Goal: Information Seeking & Learning: Learn about a topic

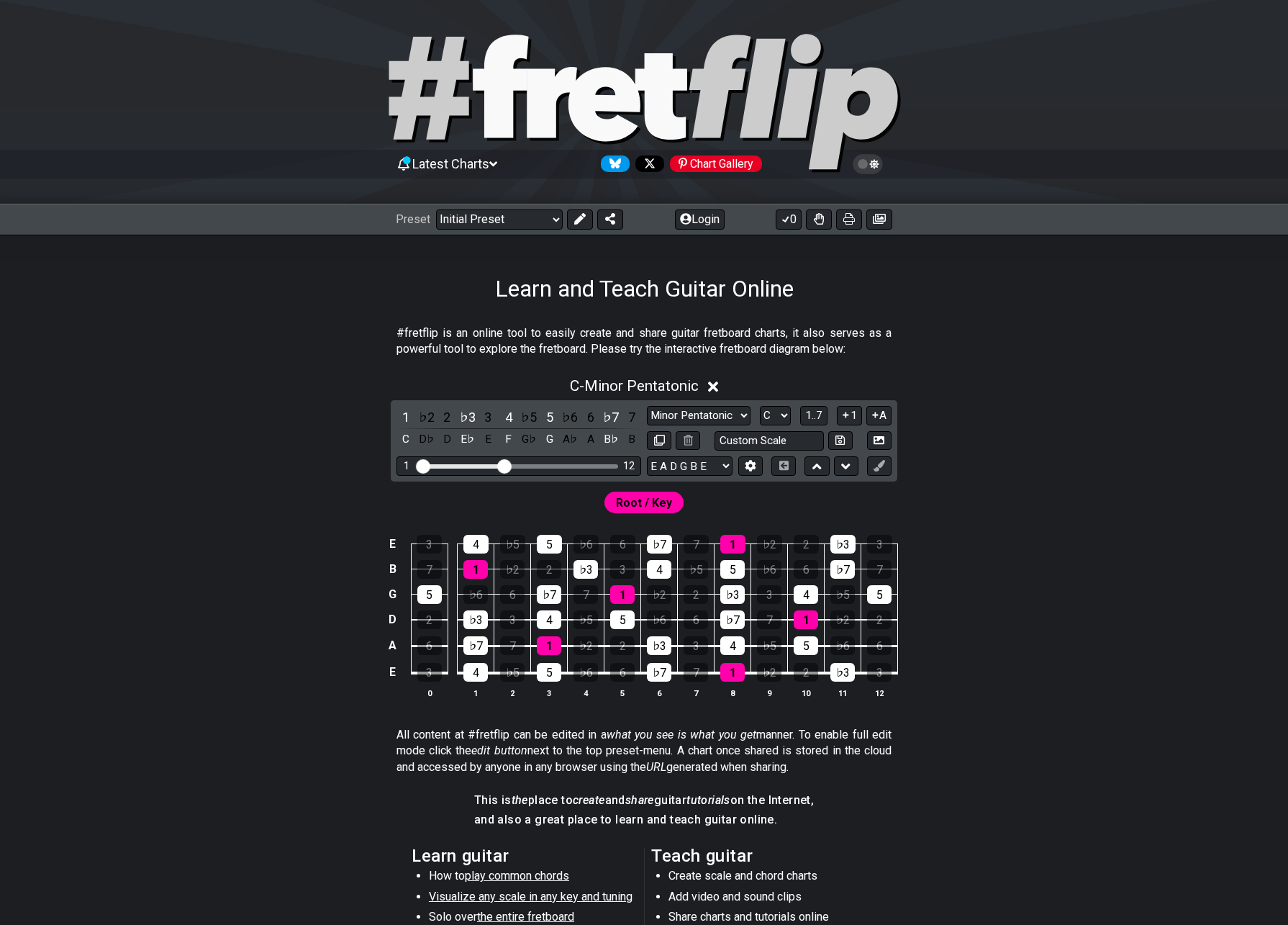
click at [482, 166] on span "Latest Charts" at bounding box center [451, 164] width 77 height 15
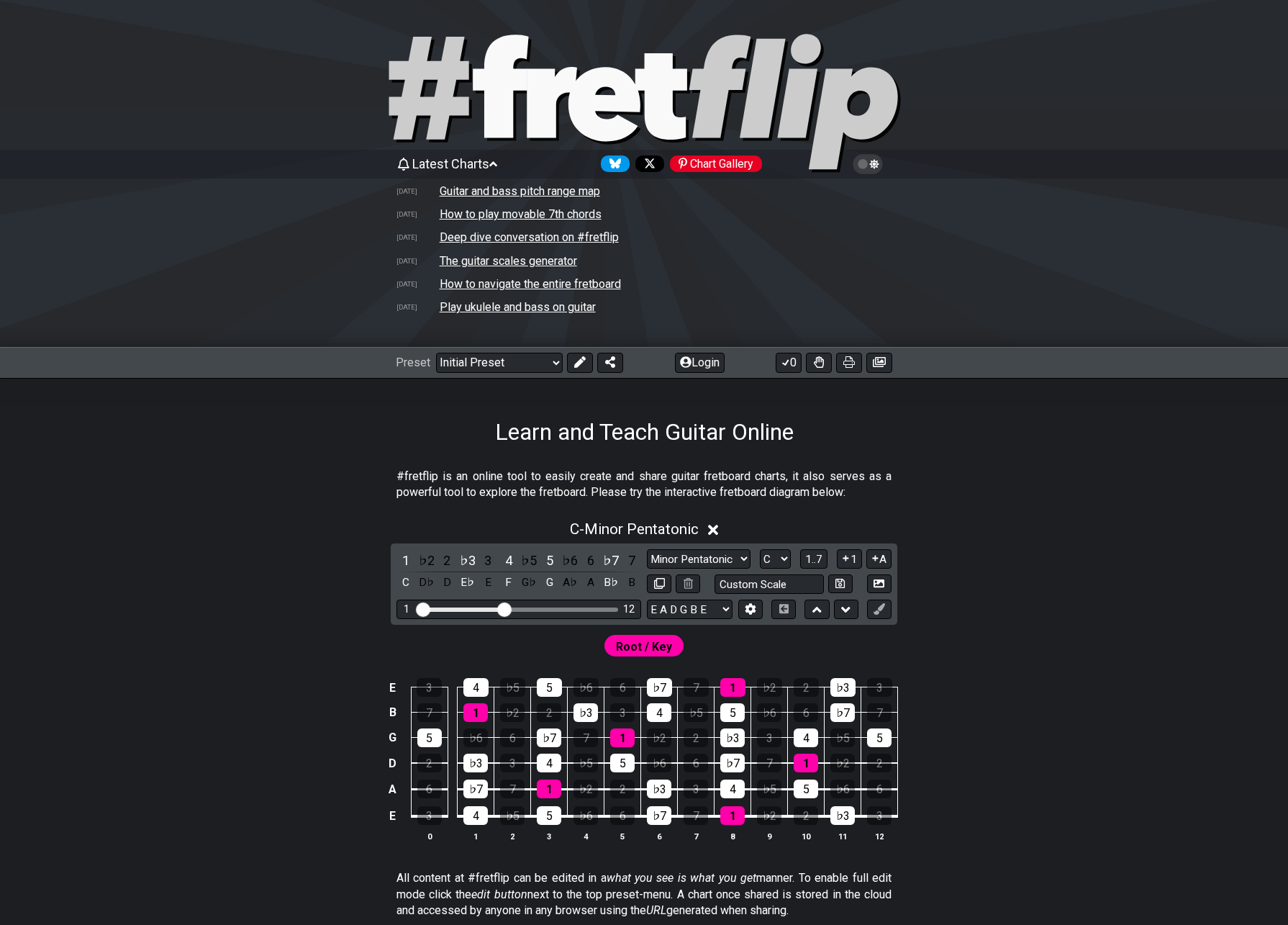
click at [475, 188] on td "Guitar and bass pitch range map" at bounding box center [520, 191] width 162 height 15
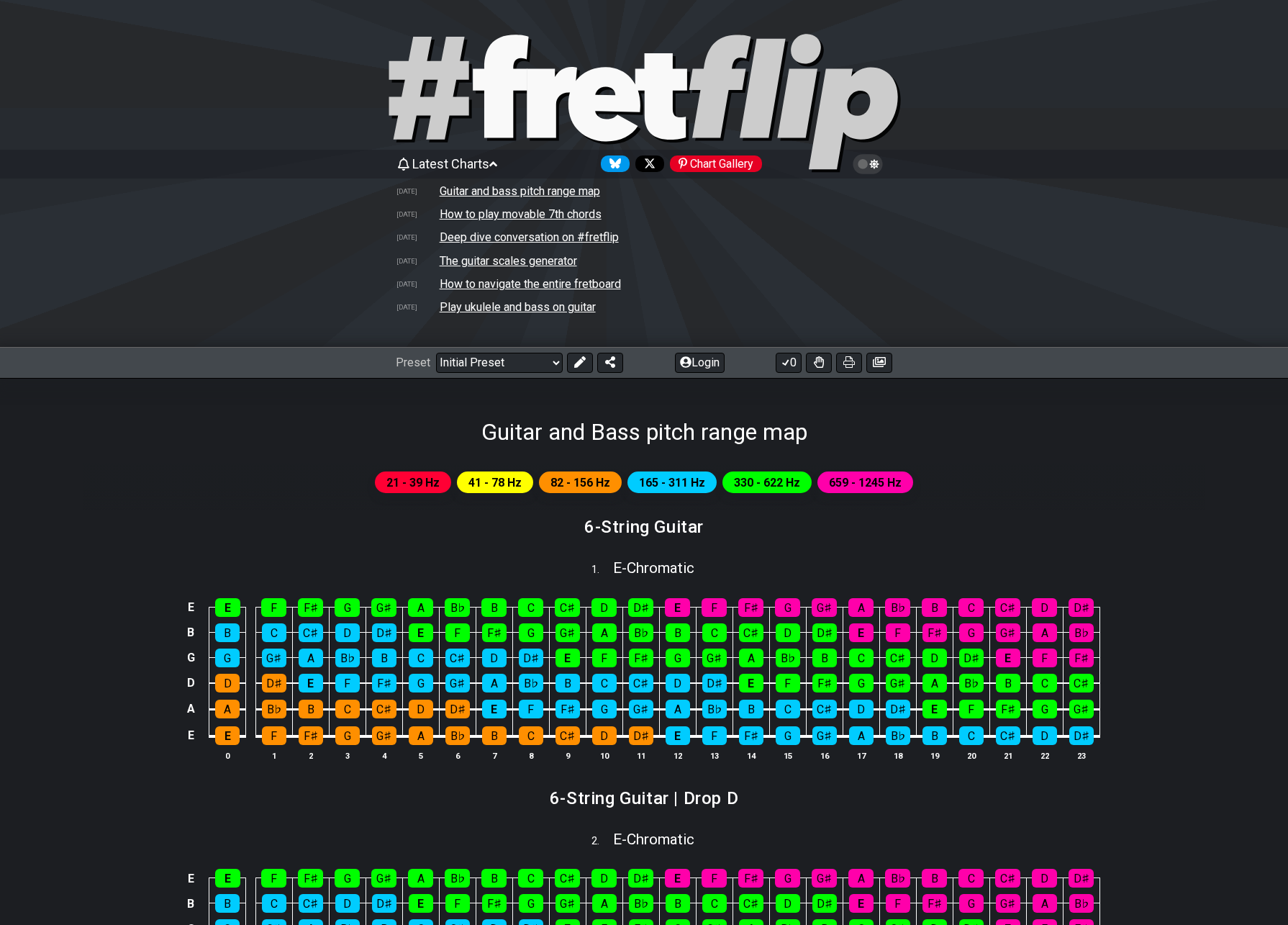
click at [460, 215] on td "How to play movable 7th chords" at bounding box center [520, 214] width 163 height 15
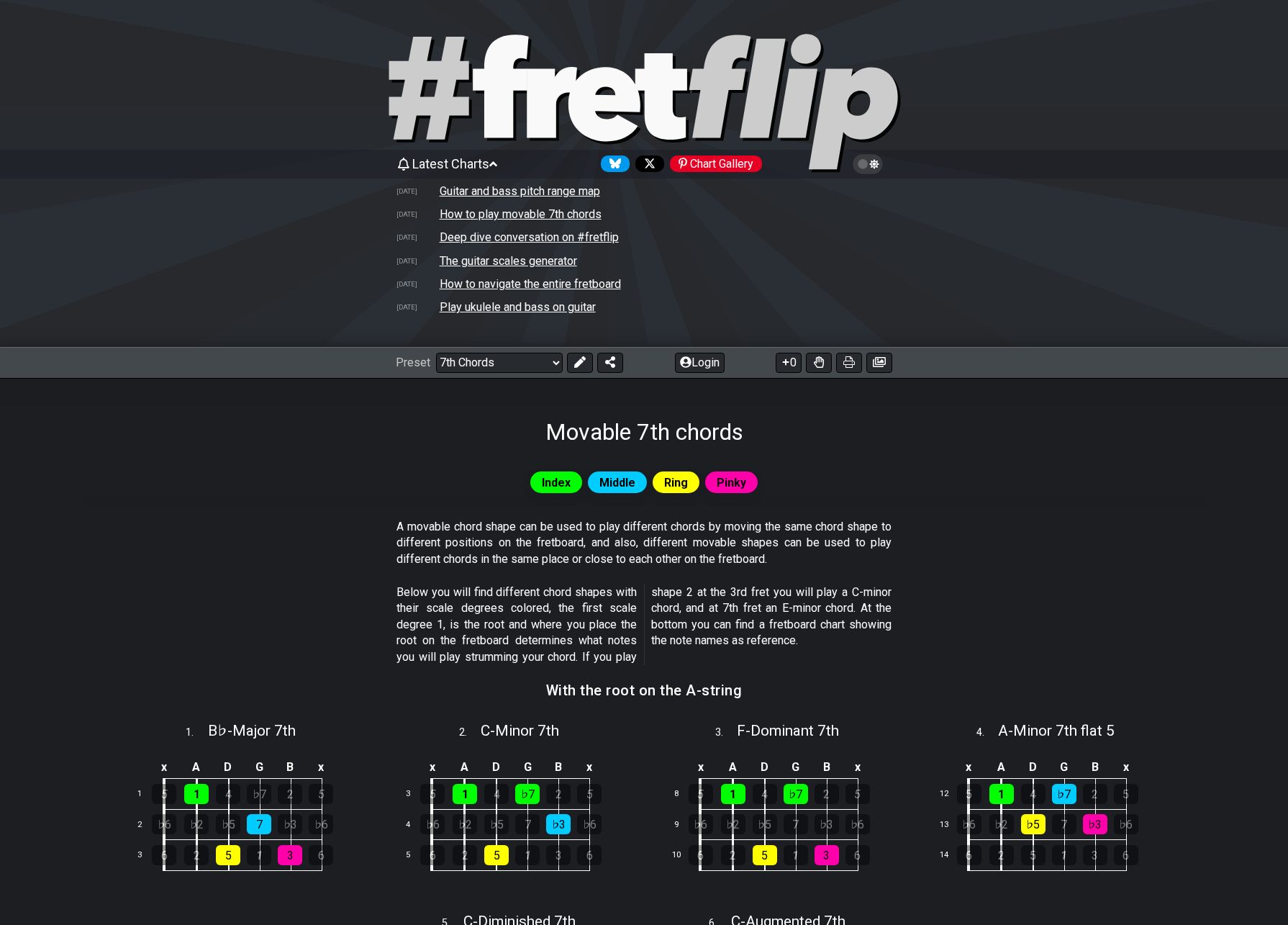
click at [484, 193] on td "Guitar and bass pitch range map" at bounding box center [520, 191] width 162 height 15
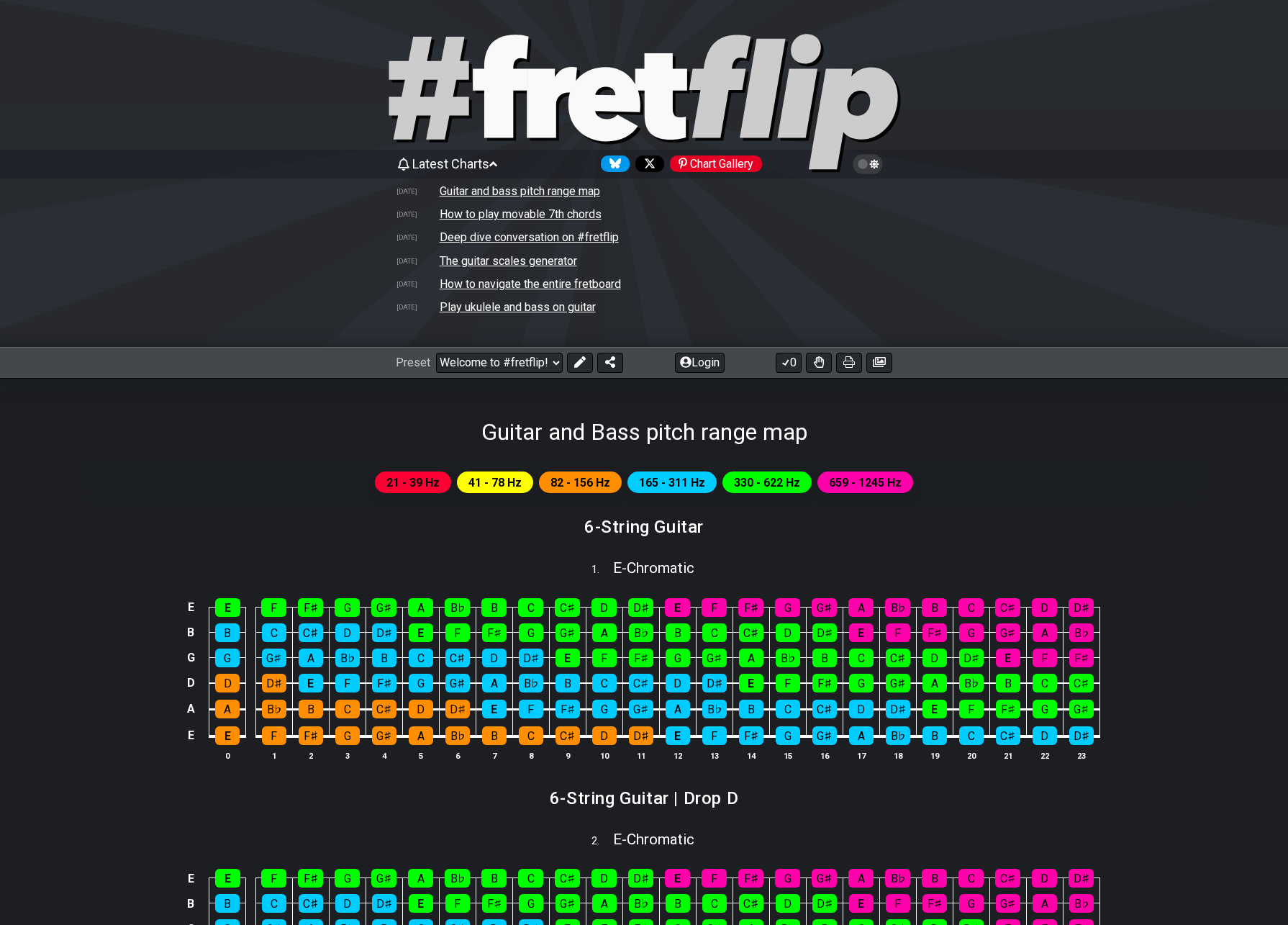
click at [474, 213] on td "How to play movable 7th chords" at bounding box center [520, 214] width 163 height 15
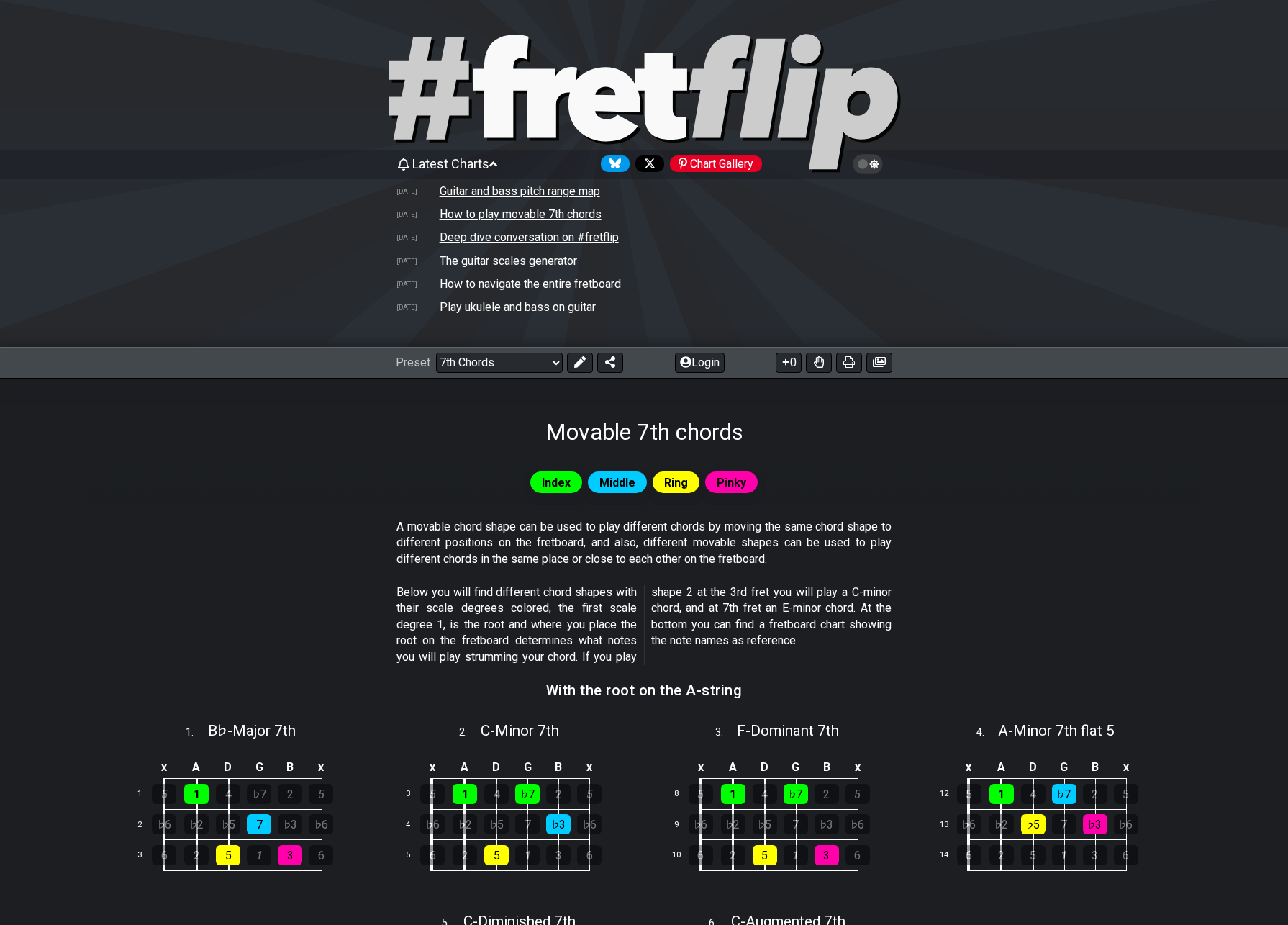
click at [469, 236] on td "Deep dive conversation on #fretflip" at bounding box center [529, 237] width 181 height 15
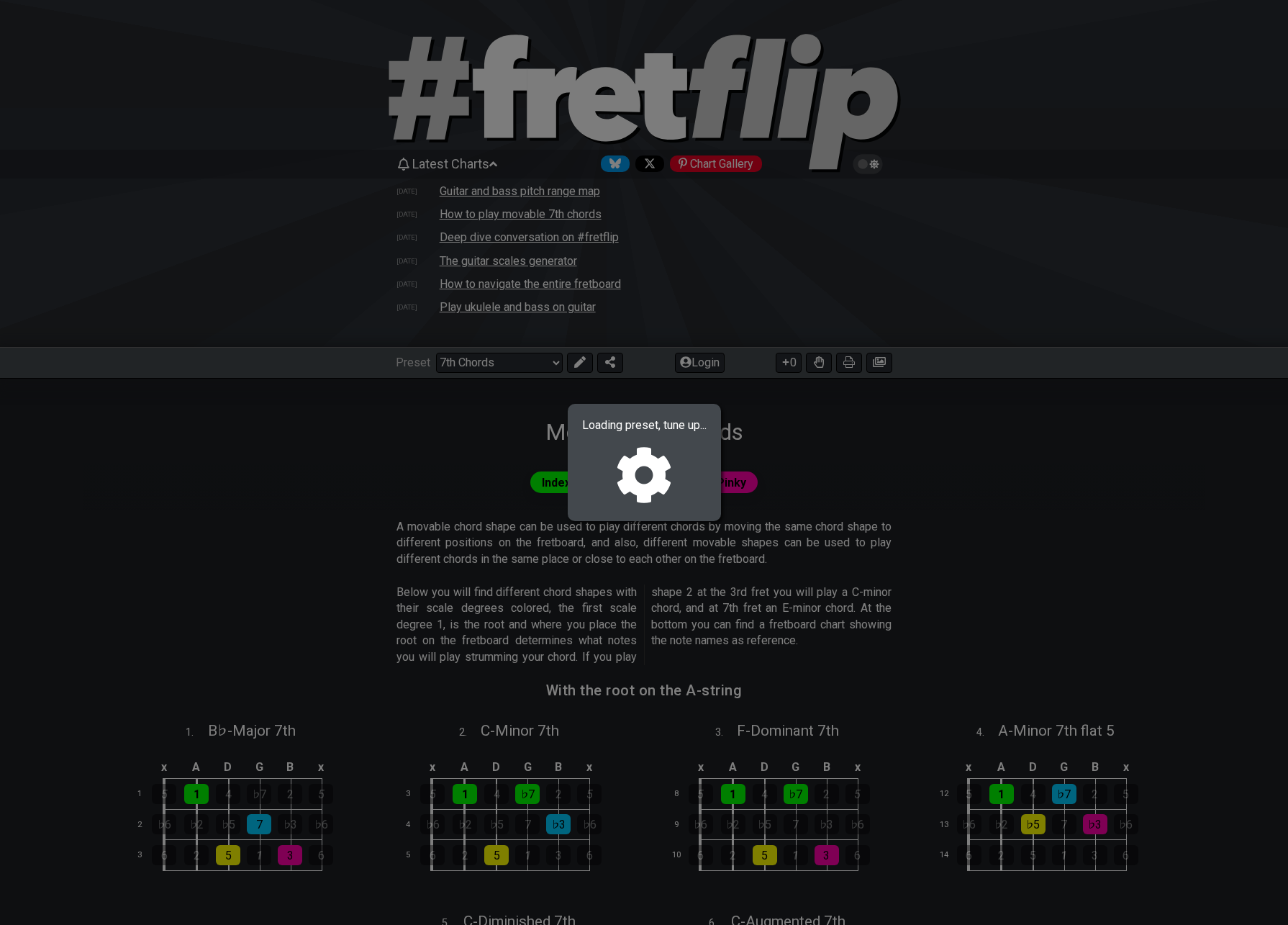
select select "/welcome"
select select "C"
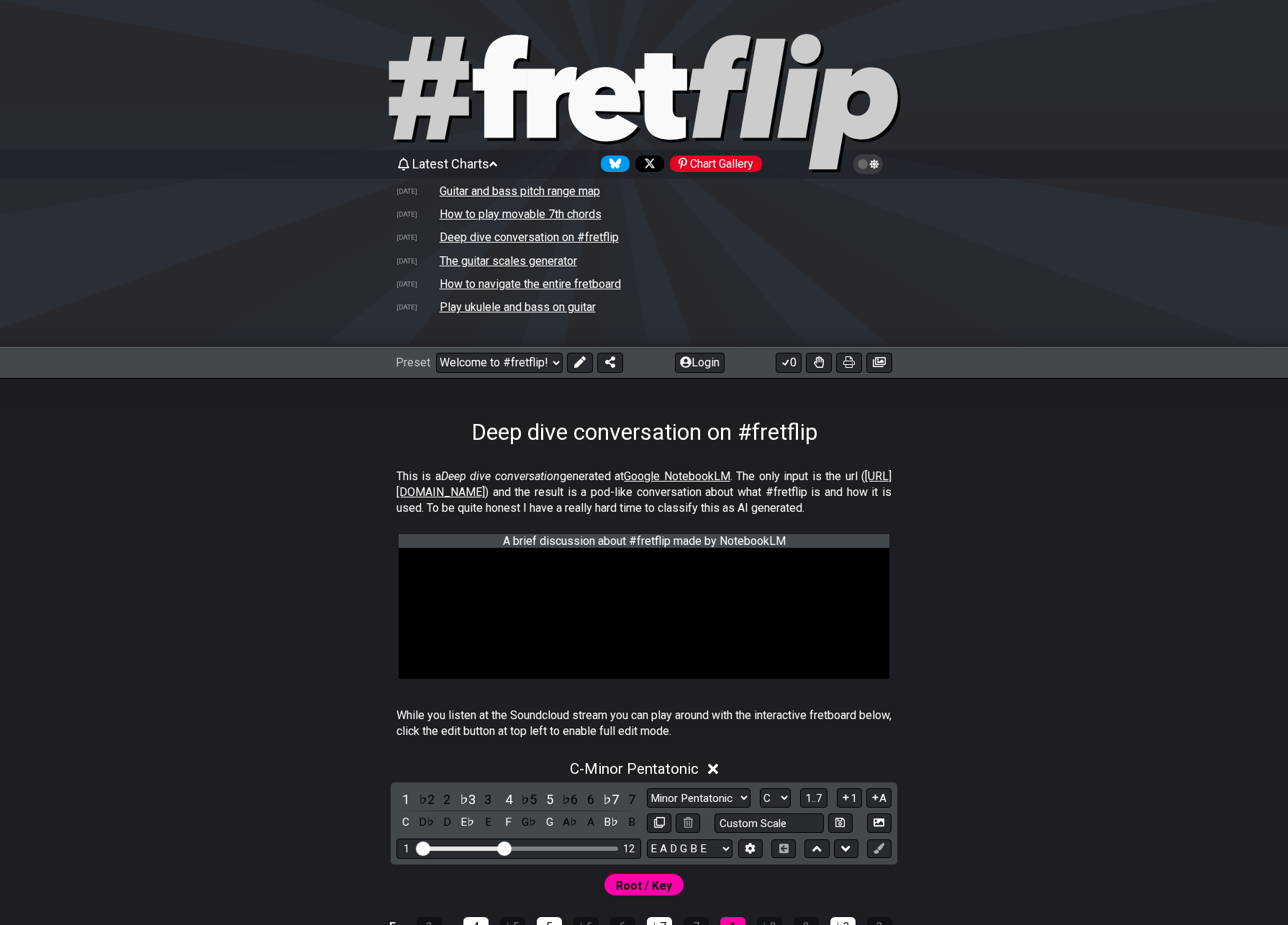
click at [463, 257] on td "The guitar scales generator" at bounding box center [508, 261] width 139 height 15
select select "/guitar-scales-generator"
select select "A"
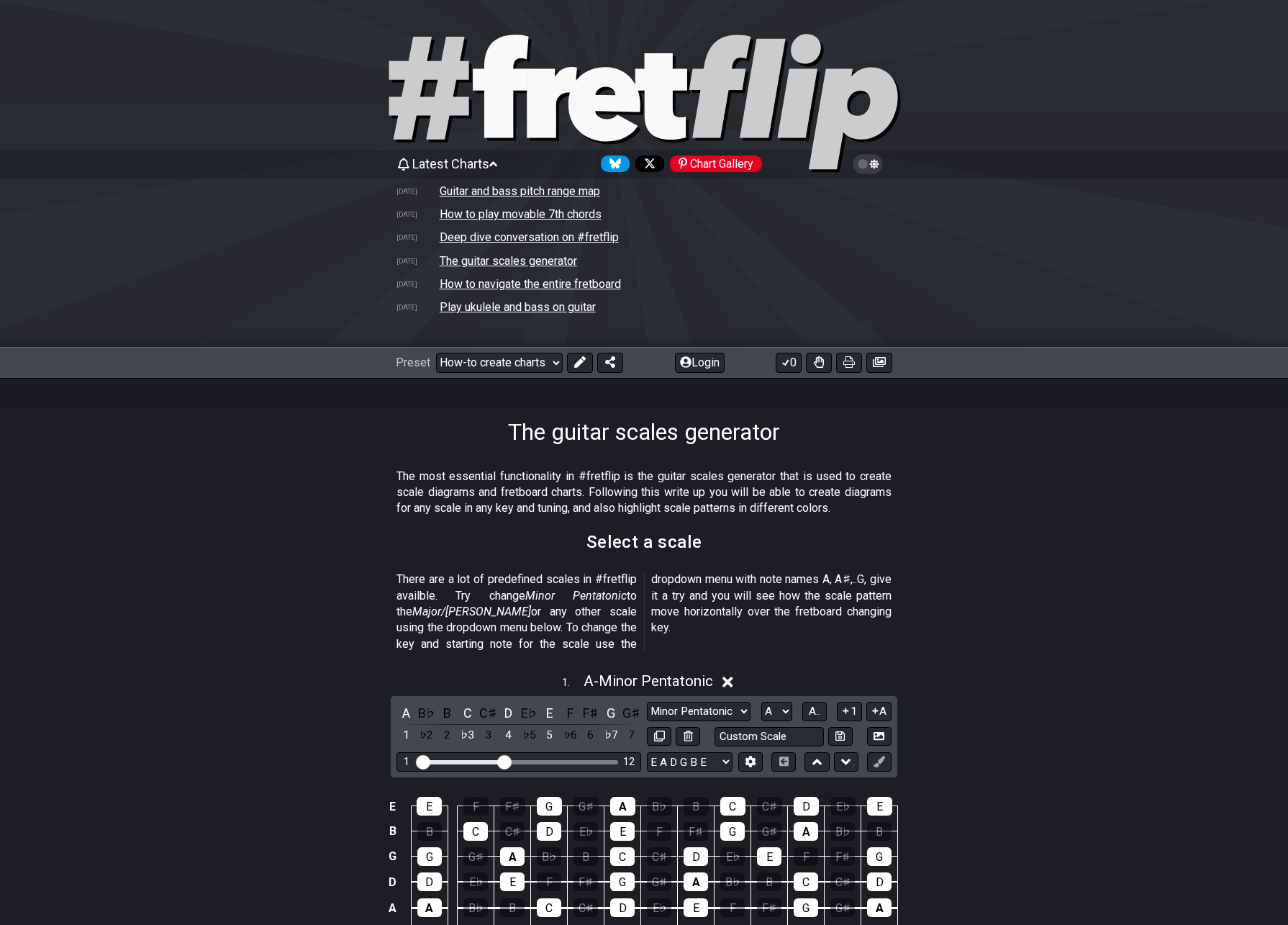
click at [452, 284] on td "How to navigate the entire fretboard" at bounding box center [530, 284] width 183 height 15
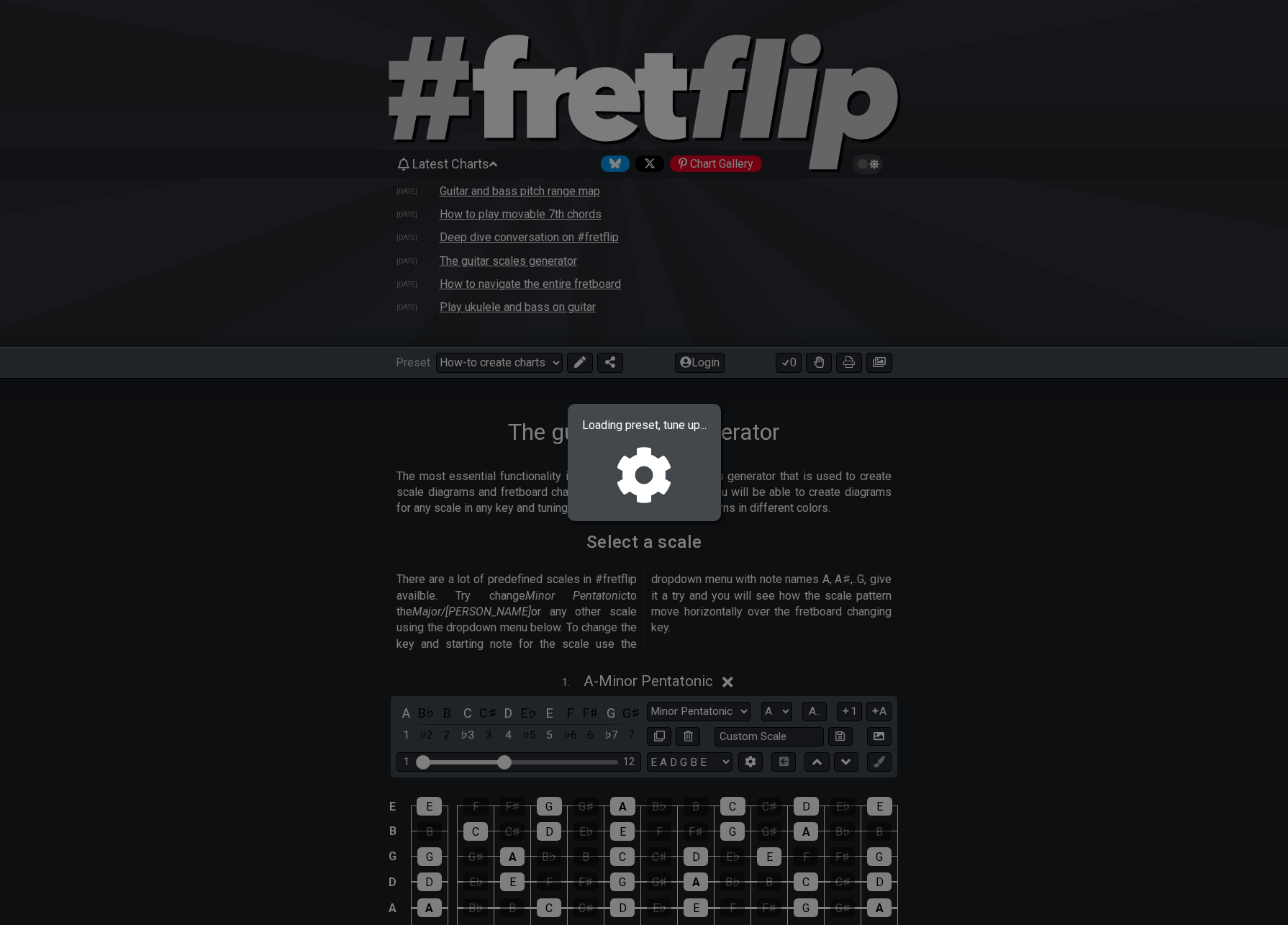
select select "/welcome"
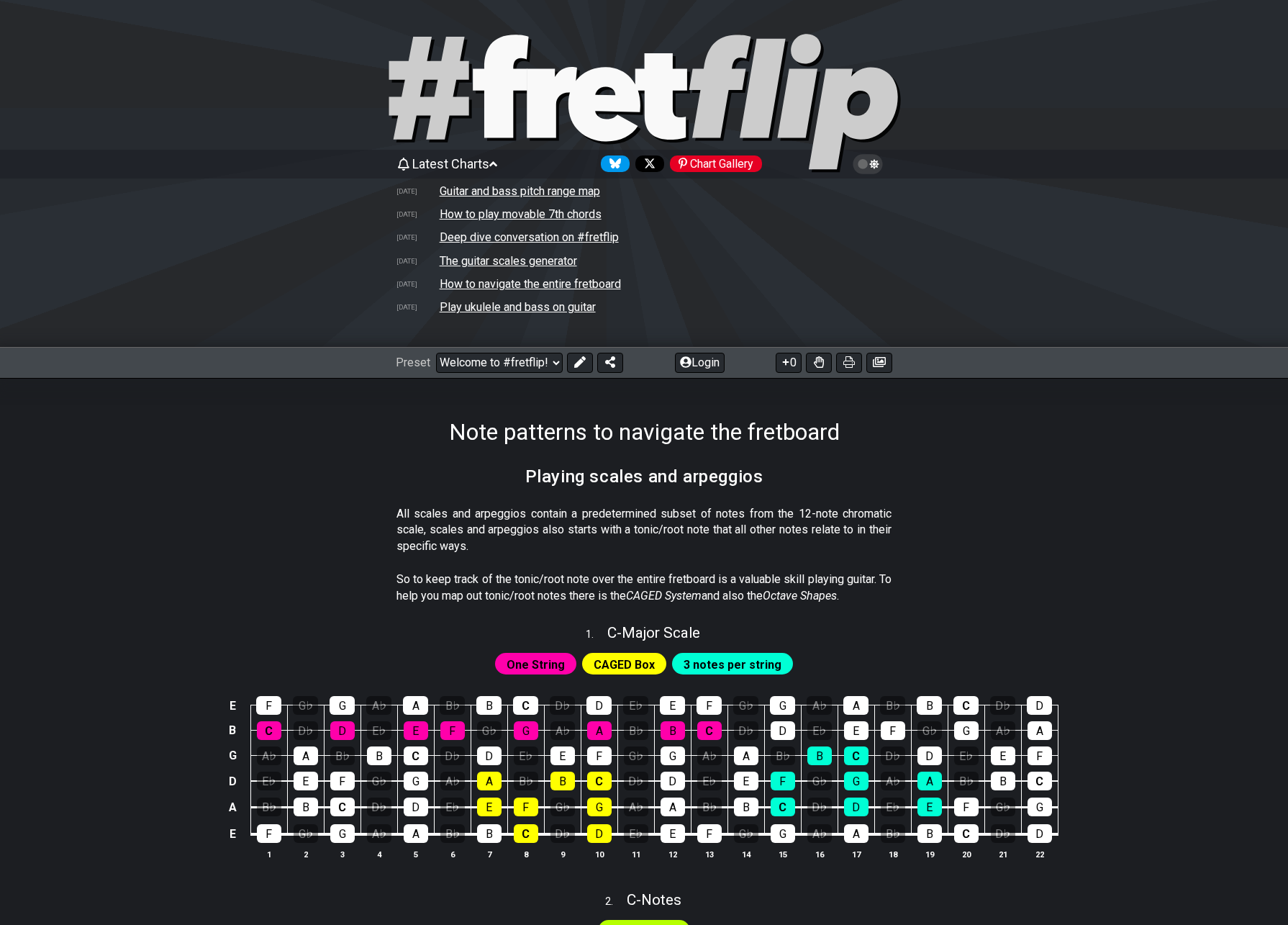
click at [463, 306] on td "Play ukulele and bass on guitar" at bounding box center [518, 307] width 158 height 15
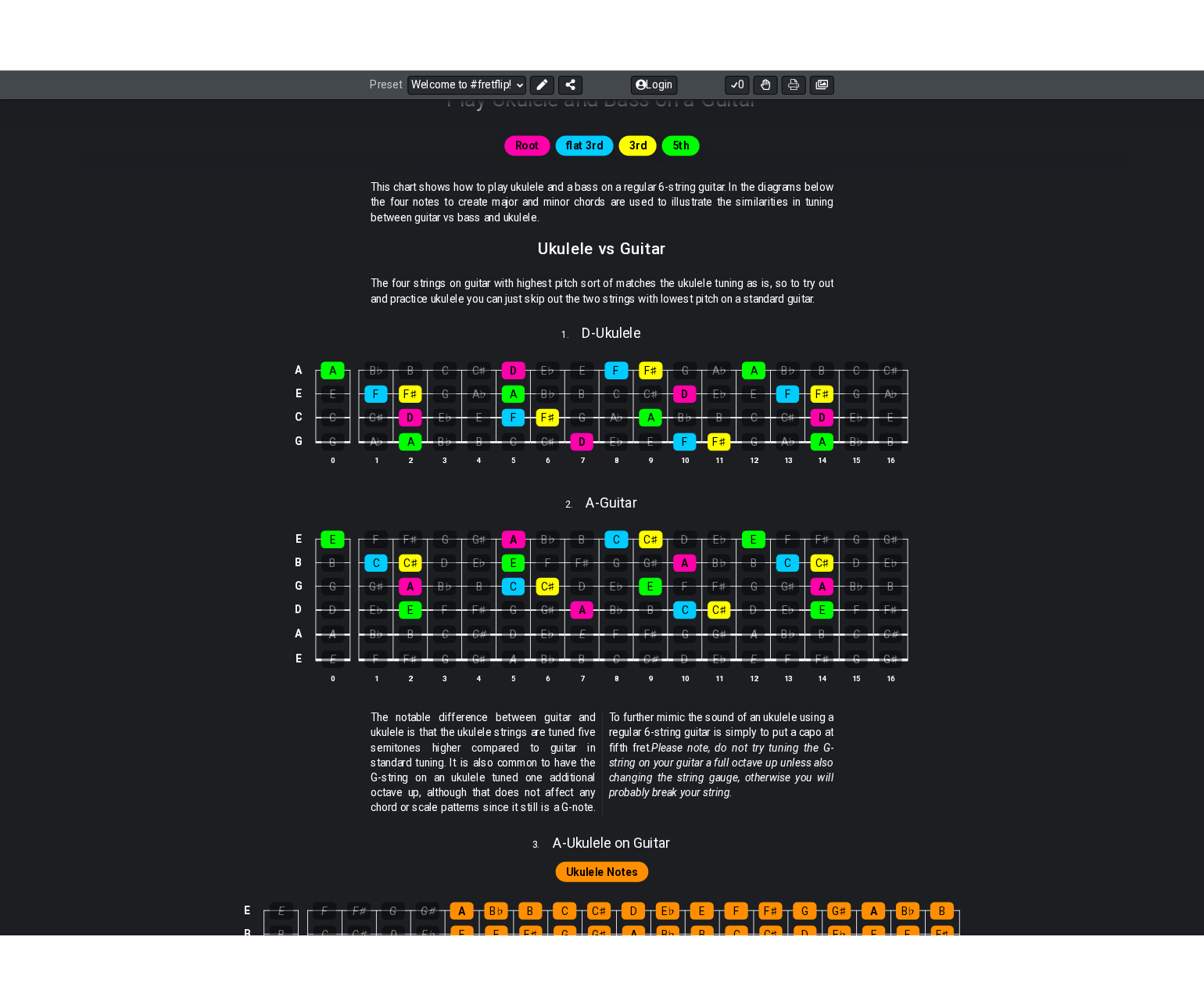
scroll to position [104, 0]
